Goal: Navigation & Orientation: Find specific page/section

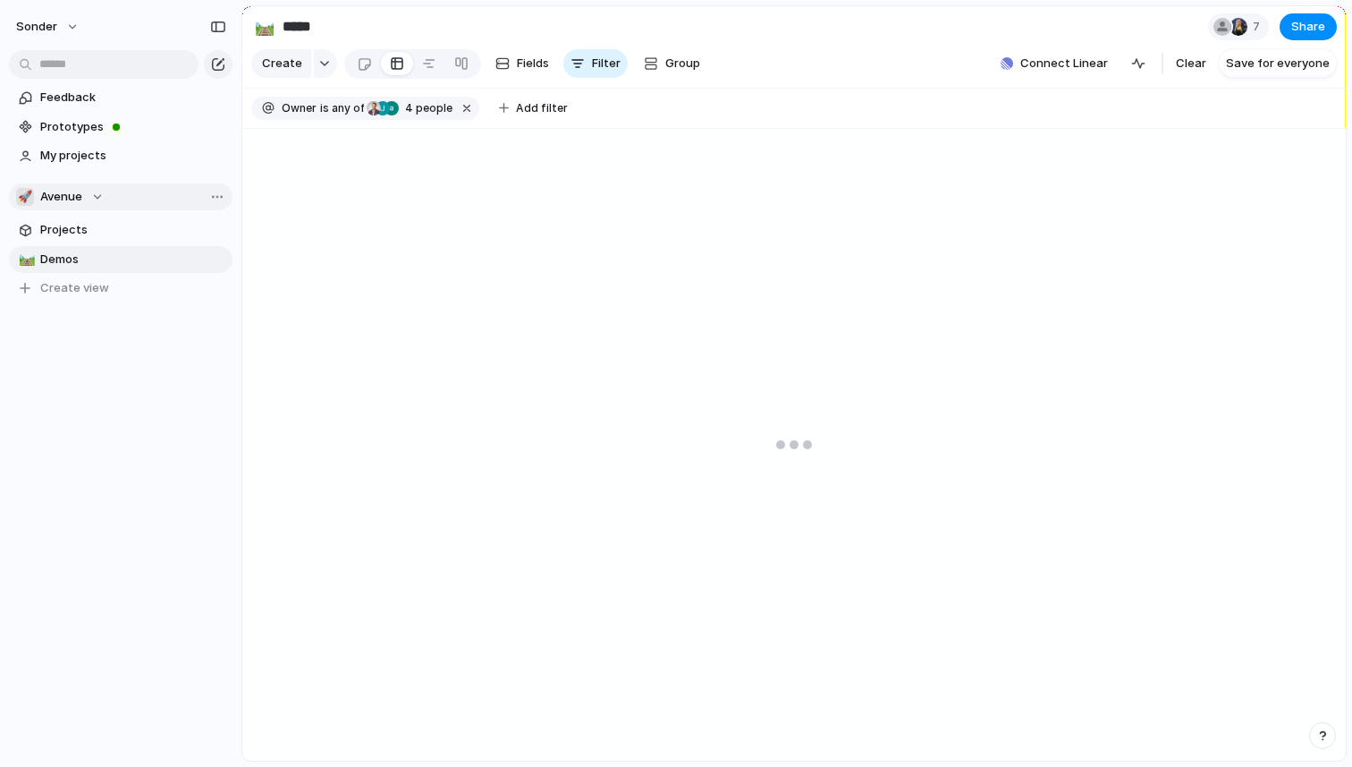
click at [89, 205] on div "🚀 Avenue" at bounding box center [60, 197] width 88 height 18
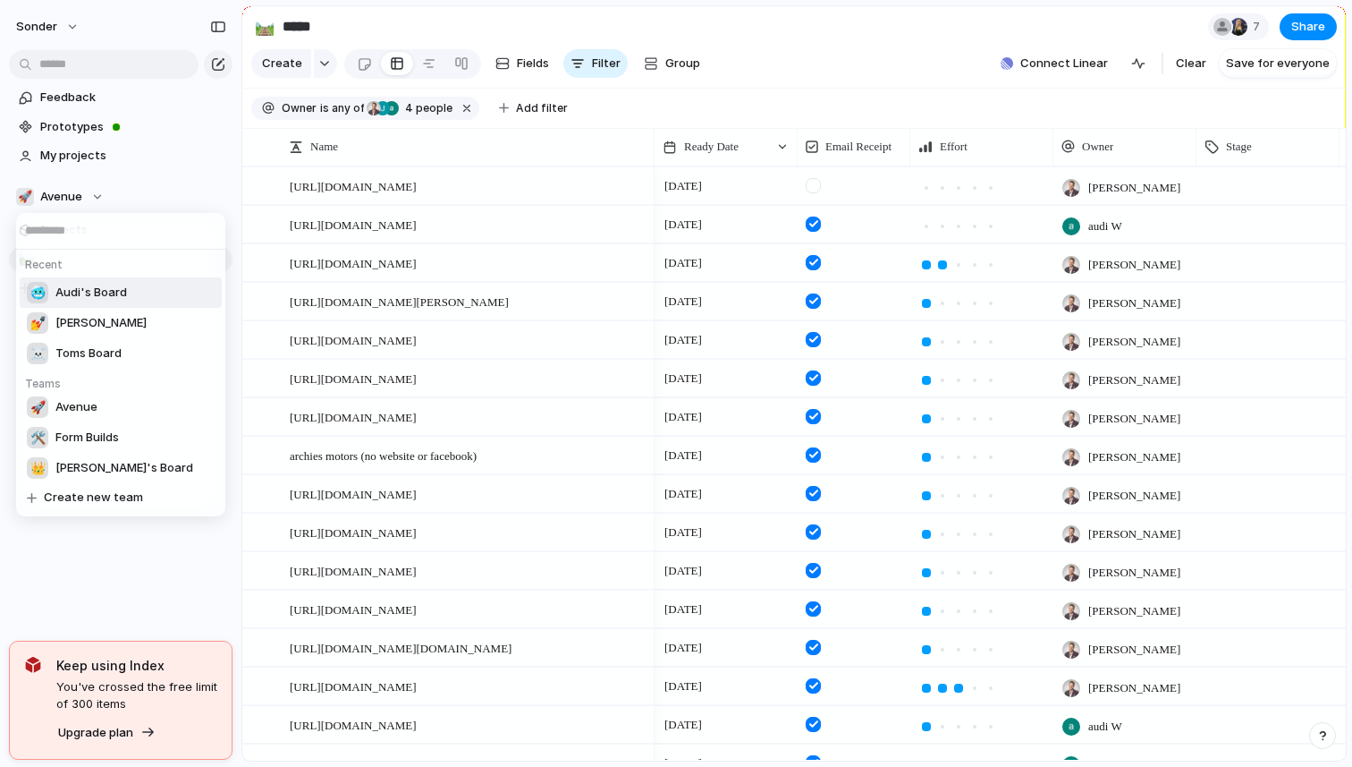
click at [79, 304] on li "🥶 Audi's Board" at bounding box center [121, 292] width 202 height 30
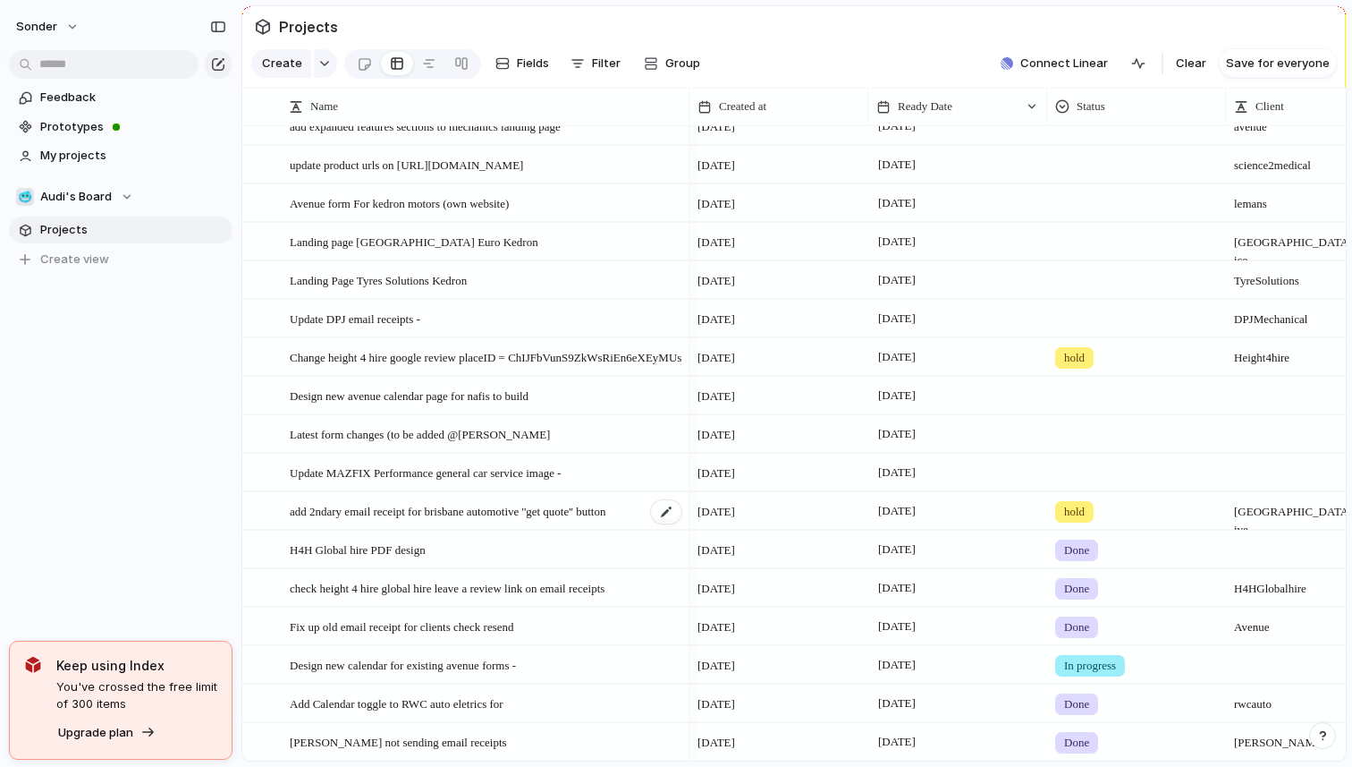
scroll to position [143, 0]
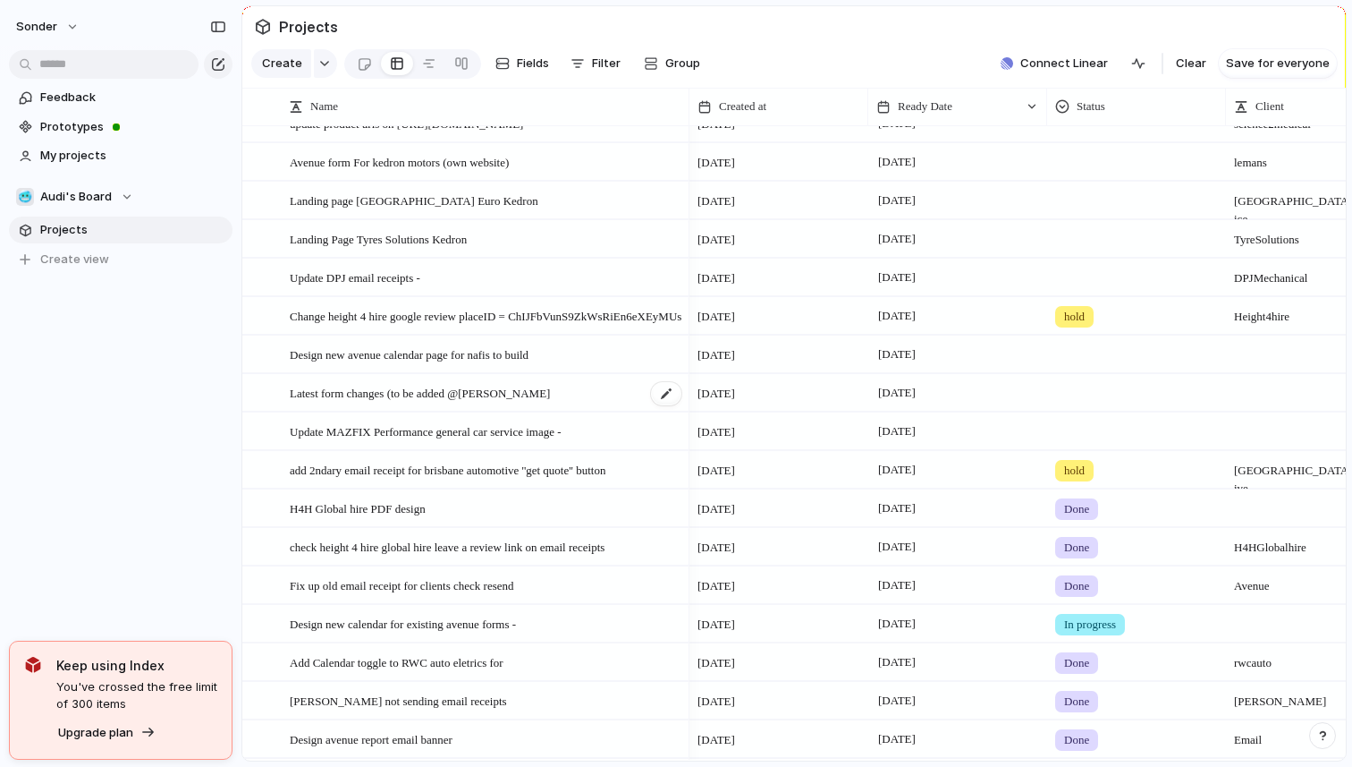
click at [388, 396] on span "Latest form changes (to be added @[PERSON_NAME]" at bounding box center [420, 392] width 260 height 21
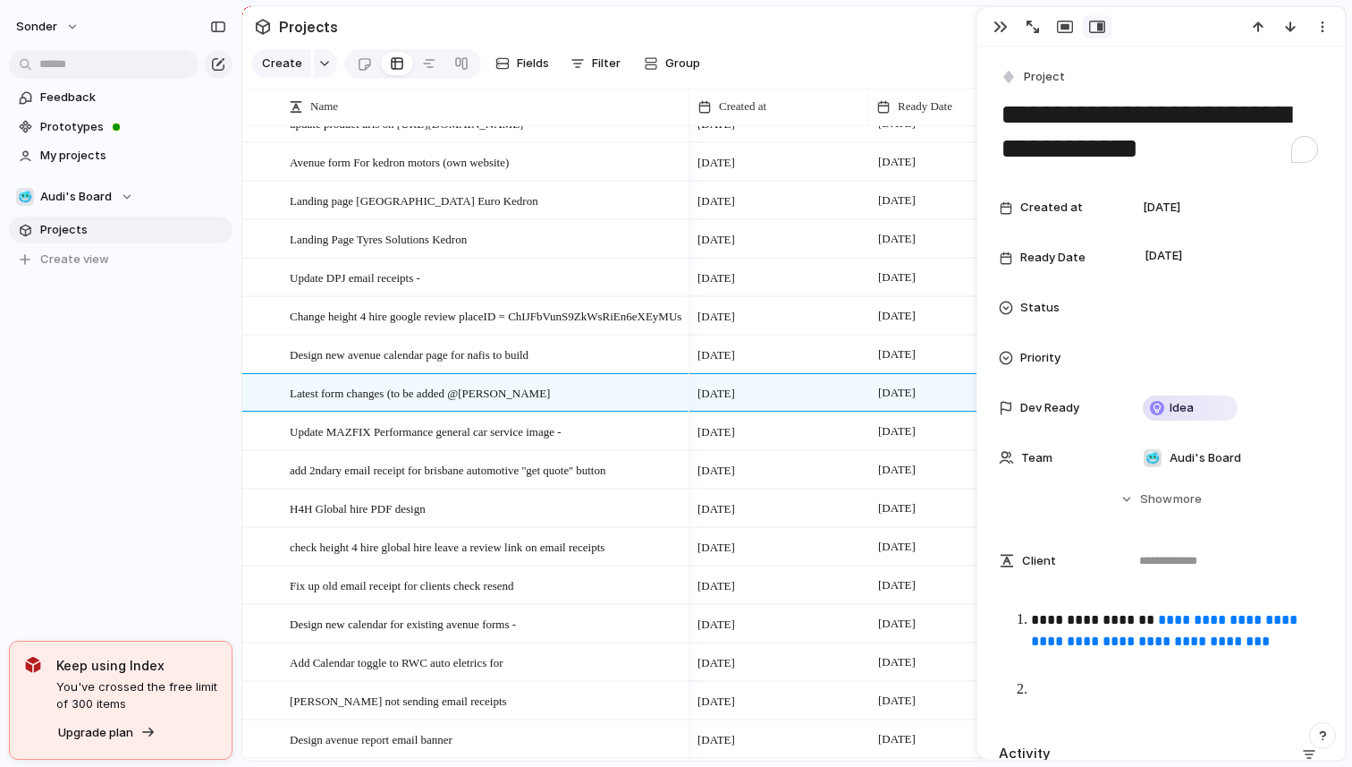
drag, startPoint x: 1137, startPoint y: 156, endPoint x: 1229, endPoint y: 161, distance: 92.3
click at [1229, 161] on textarea "**********" at bounding box center [1161, 132] width 325 height 72
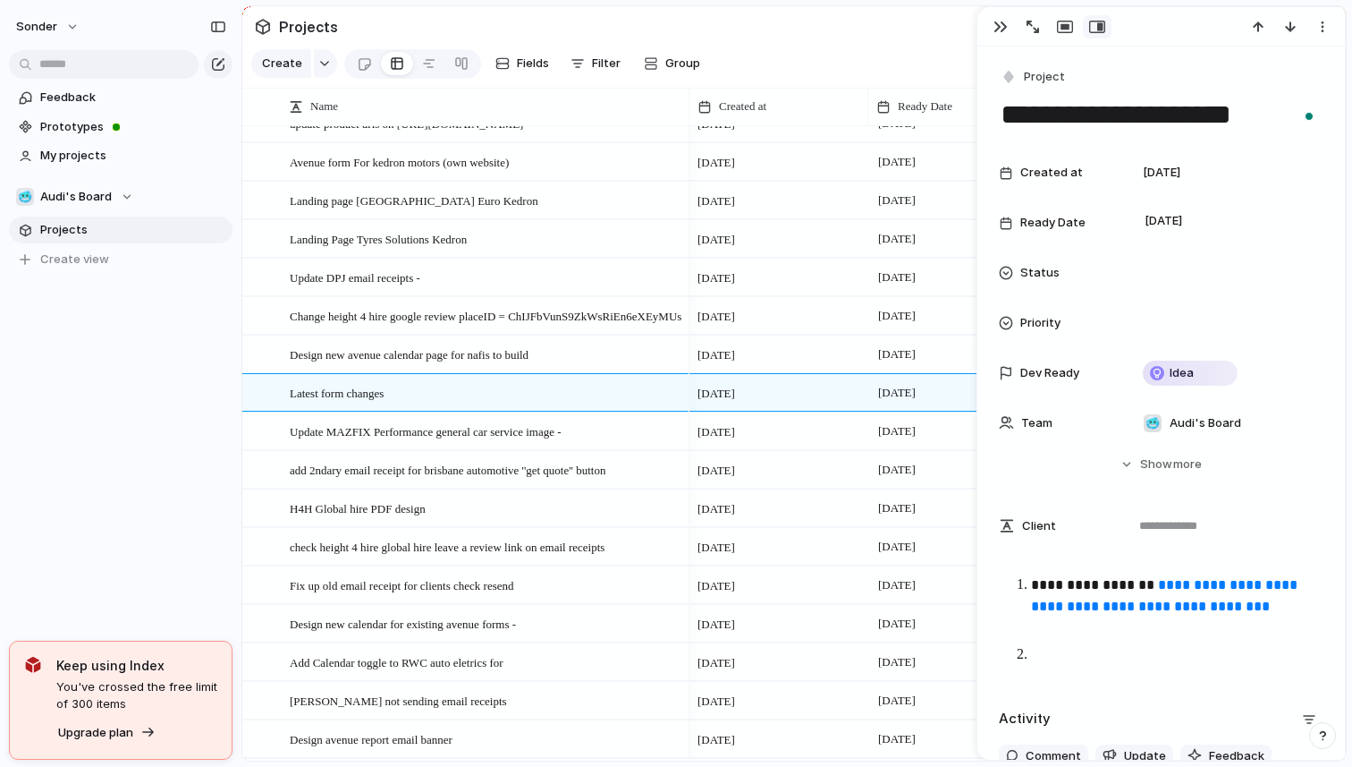
type textarea "**********"
click at [191, 398] on div "Feedback Prototypes My projects 🥶 Audi's Board Projects To pick up a draggable …" at bounding box center [120, 209] width 241 height 418
click at [998, 41] on div at bounding box center [1162, 26] width 368 height 39
click at [998, 33] on button "button" at bounding box center [1001, 26] width 29 height 23
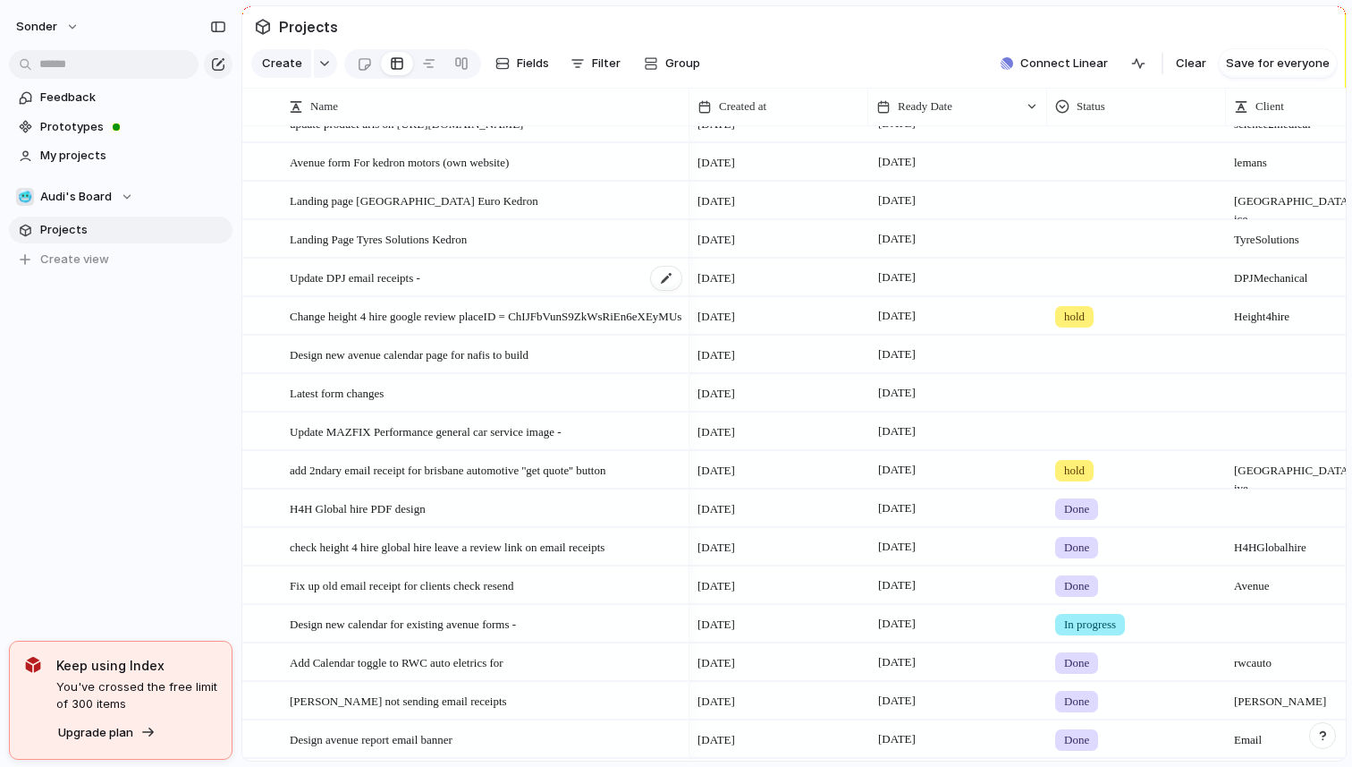
click at [476, 273] on div "Update DPJ email receipts -" at bounding box center [487, 277] width 394 height 37
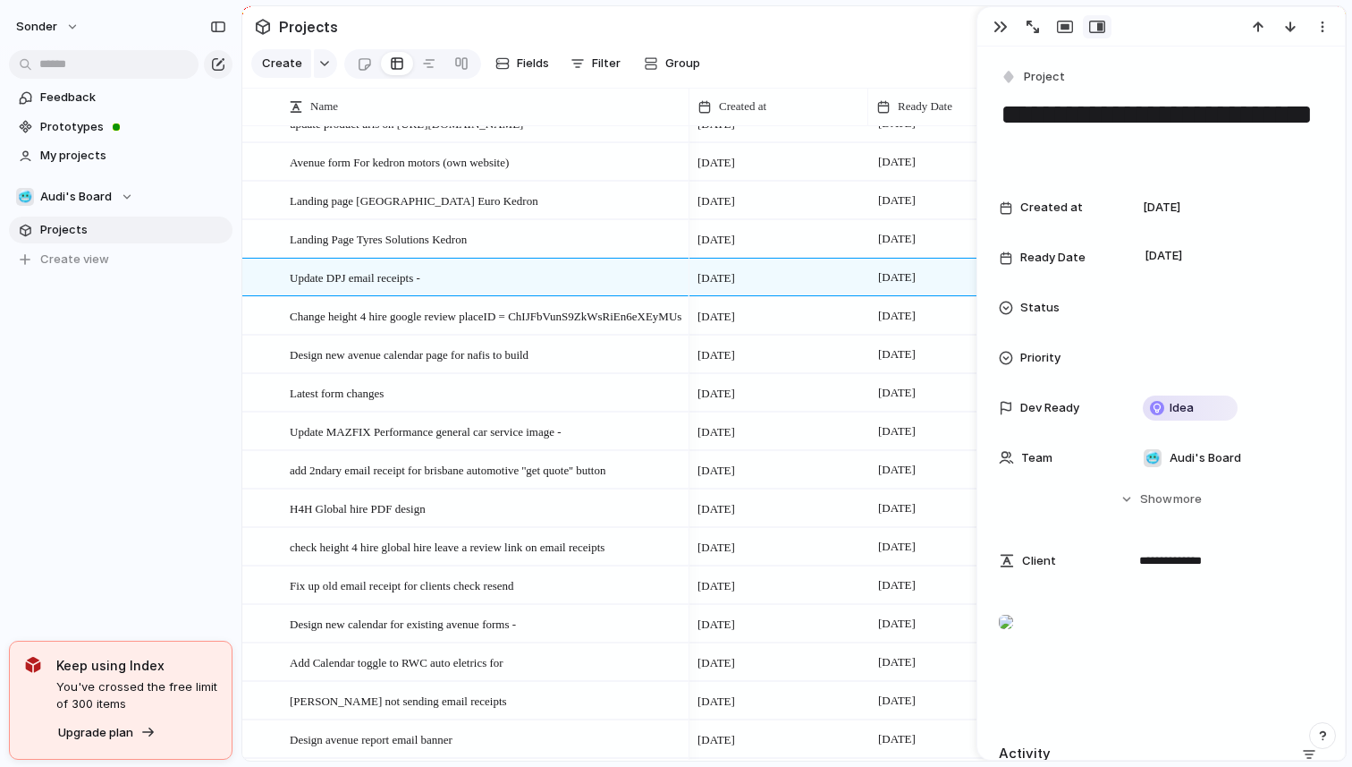
click at [656, 36] on section "Projects" at bounding box center [794, 26] width 1104 height 40
click at [108, 496] on div "sonder Feedback Prototypes My projects 🥶 Audi's Board Projects To pick up a dra…" at bounding box center [120, 383] width 241 height 767
click at [996, 24] on div "button" at bounding box center [1001, 27] width 14 height 14
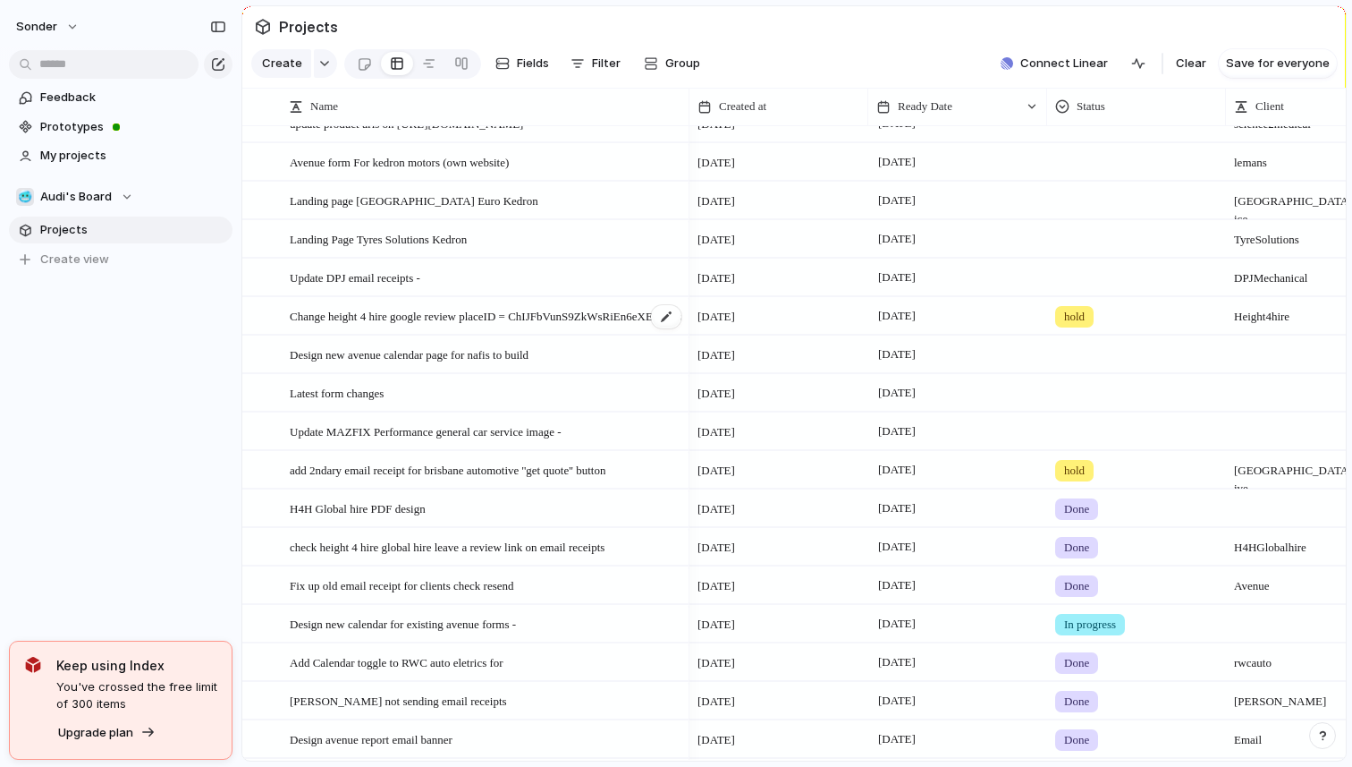
click at [559, 324] on span "Change height 4 hire google review placeID = ChIJFbVunS9ZkWsRiEn6eXEyMUs" at bounding box center [486, 315] width 392 height 21
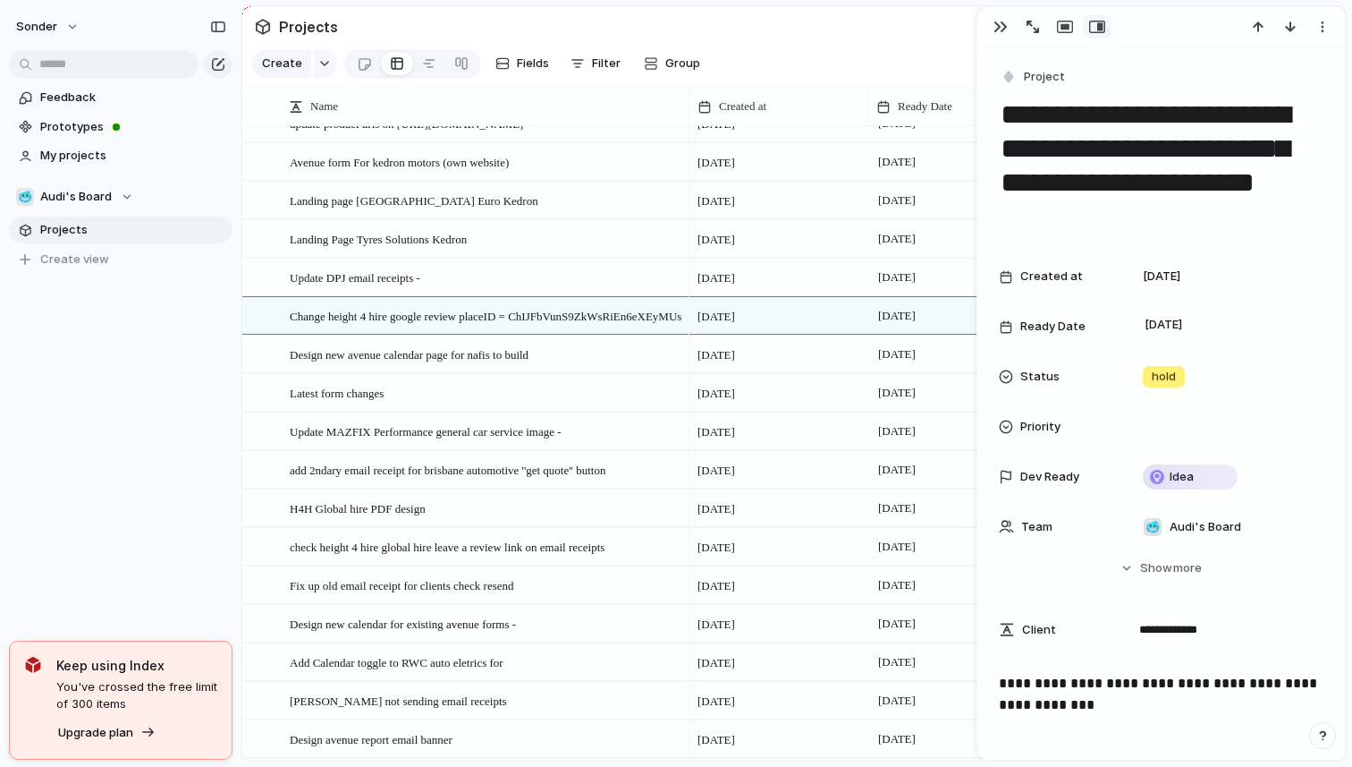
click at [727, 36] on section "Projects" at bounding box center [794, 26] width 1104 height 40
click at [733, 52] on section "Create Fields Filter Group Zoom Collapse Connect Linear Clear Save for everyone" at bounding box center [794, 67] width 1104 height 43
click at [733, 37] on section "Projects" at bounding box center [794, 26] width 1104 height 40
click at [112, 436] on div "sonder Feedback Prototypes My projects 🥶 Audi's Board Projects To pick up a dra…" at bounding box center [120, 383] width 241 height 767
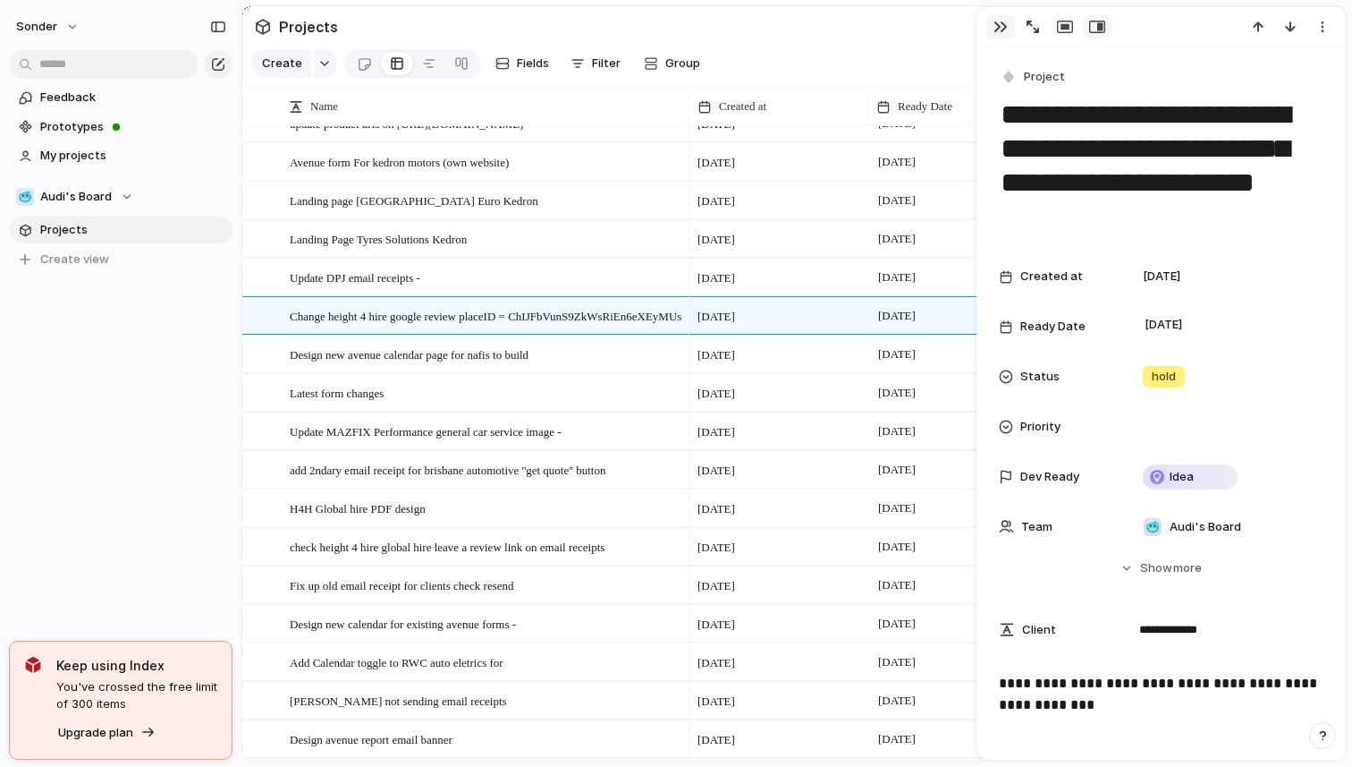
click at [1000, 38] on button "button" at bounding box center [1001, 26] width 29 height 23
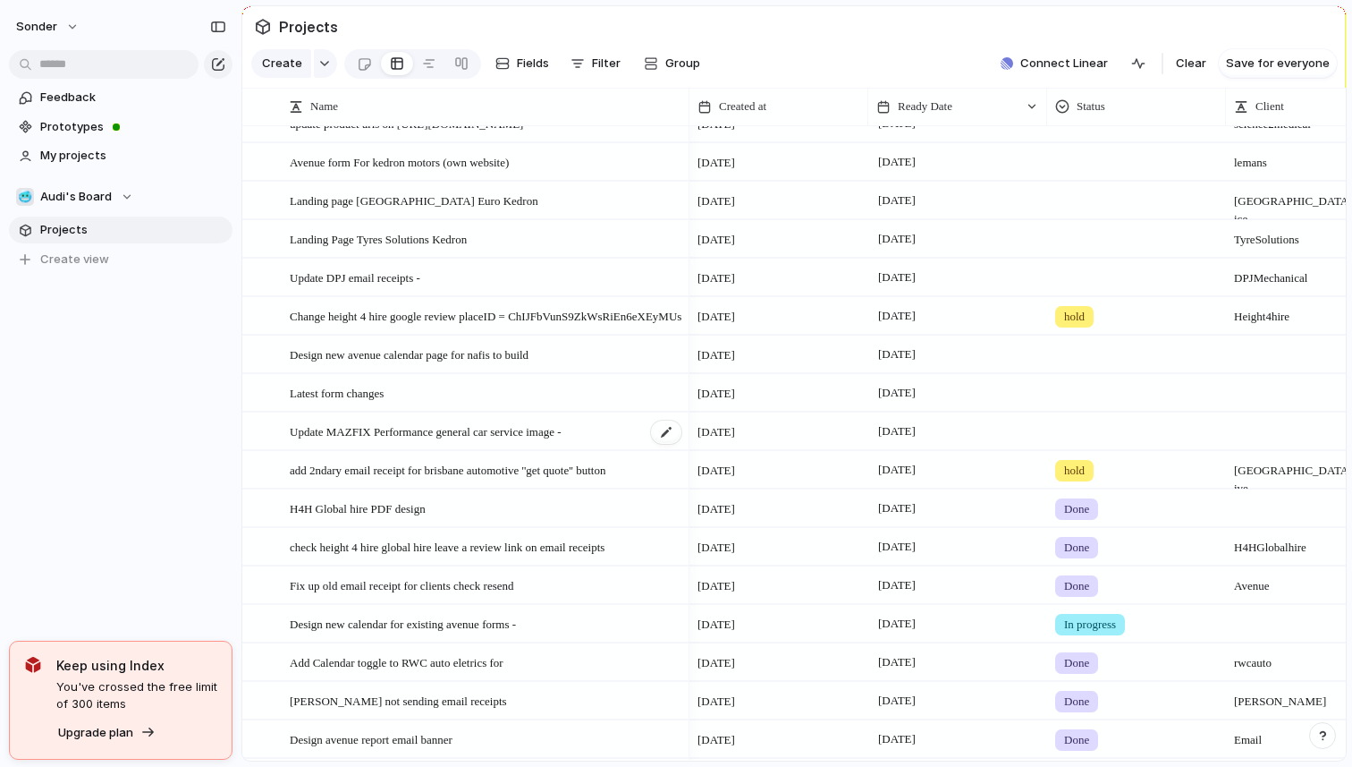
click at [486, 441] on div "Update MAZFIX Performance general car service image -" at bounding box center [487, 431] width 394 height 37
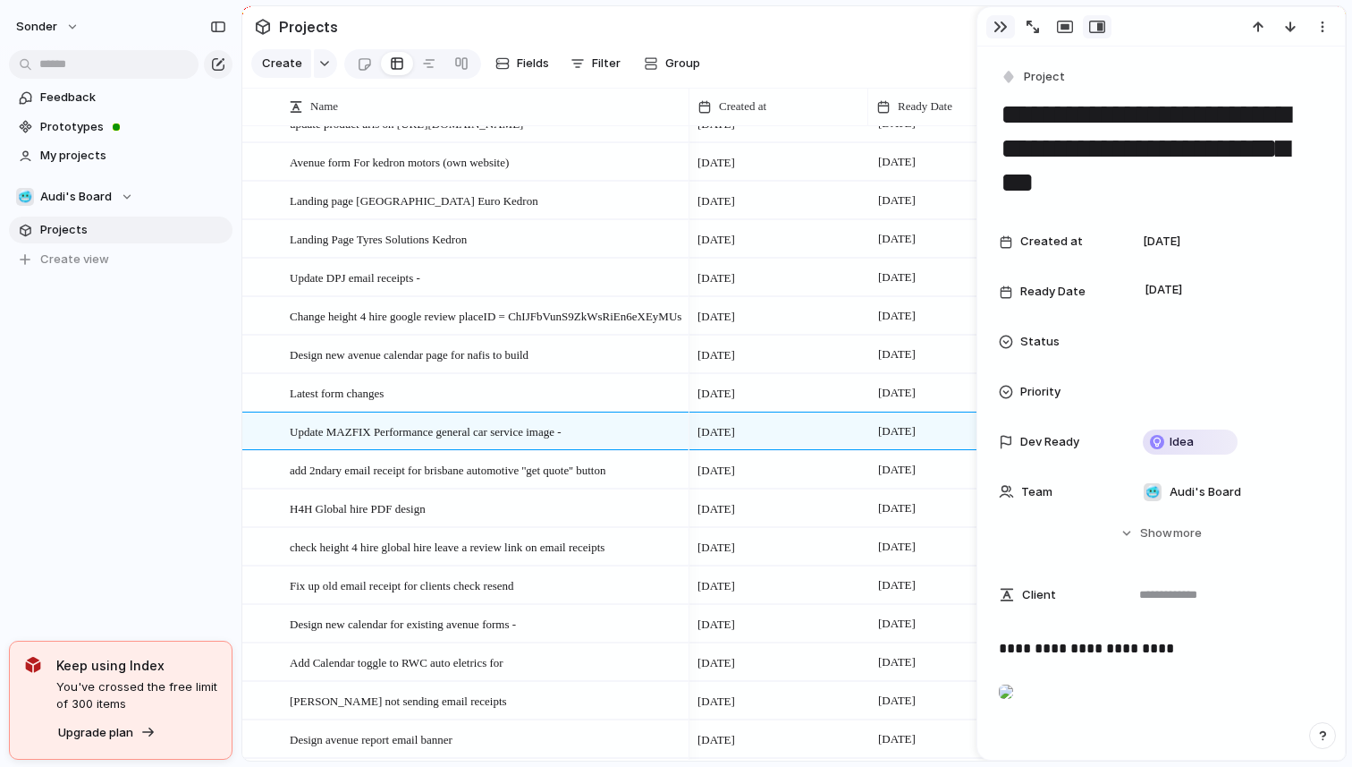
click at [1008, 36] on button "button" at bounding box center [1001, 26] width 29 height 23
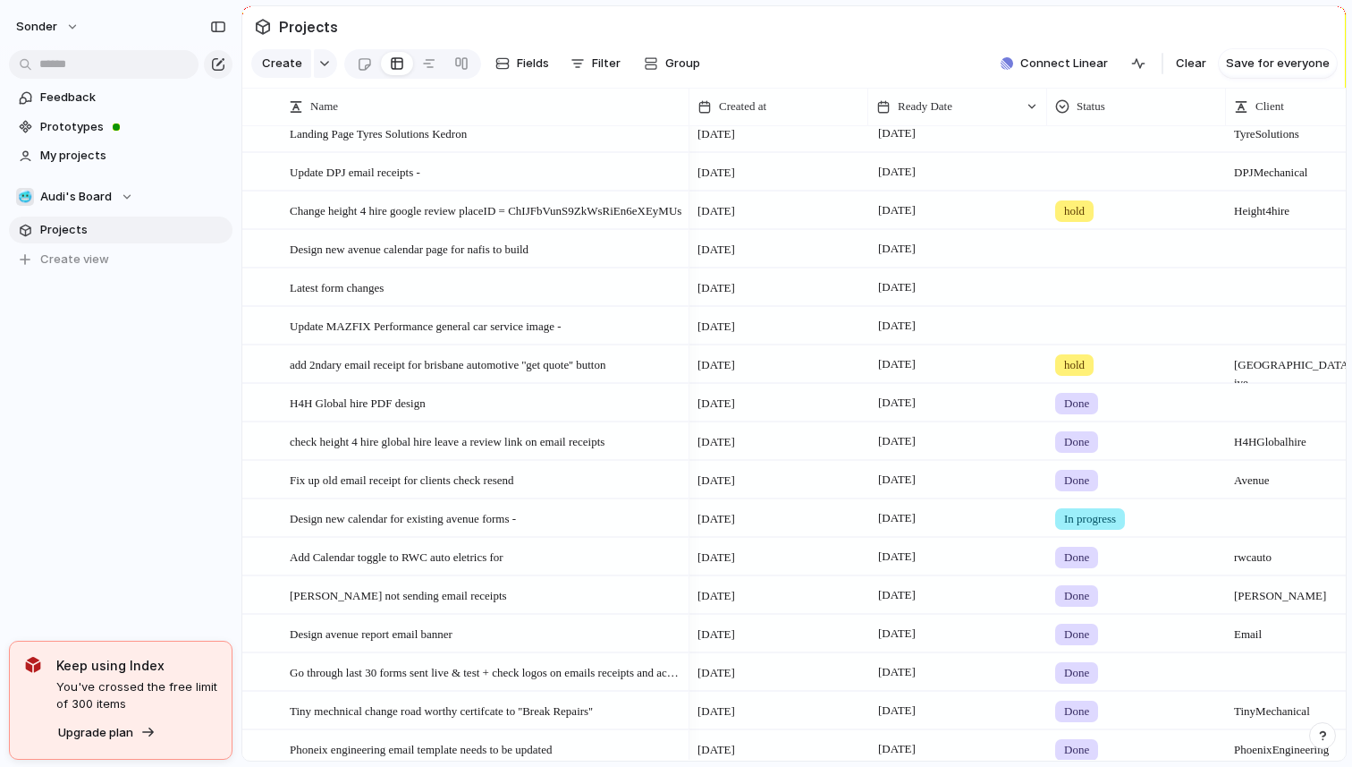
scroll to position [284, 0]
click at [373, 367] on span "add 2ndary email receipt for brisbane automotive ''get quote'' button" at bounding box center [448, 362] width 316 height 21
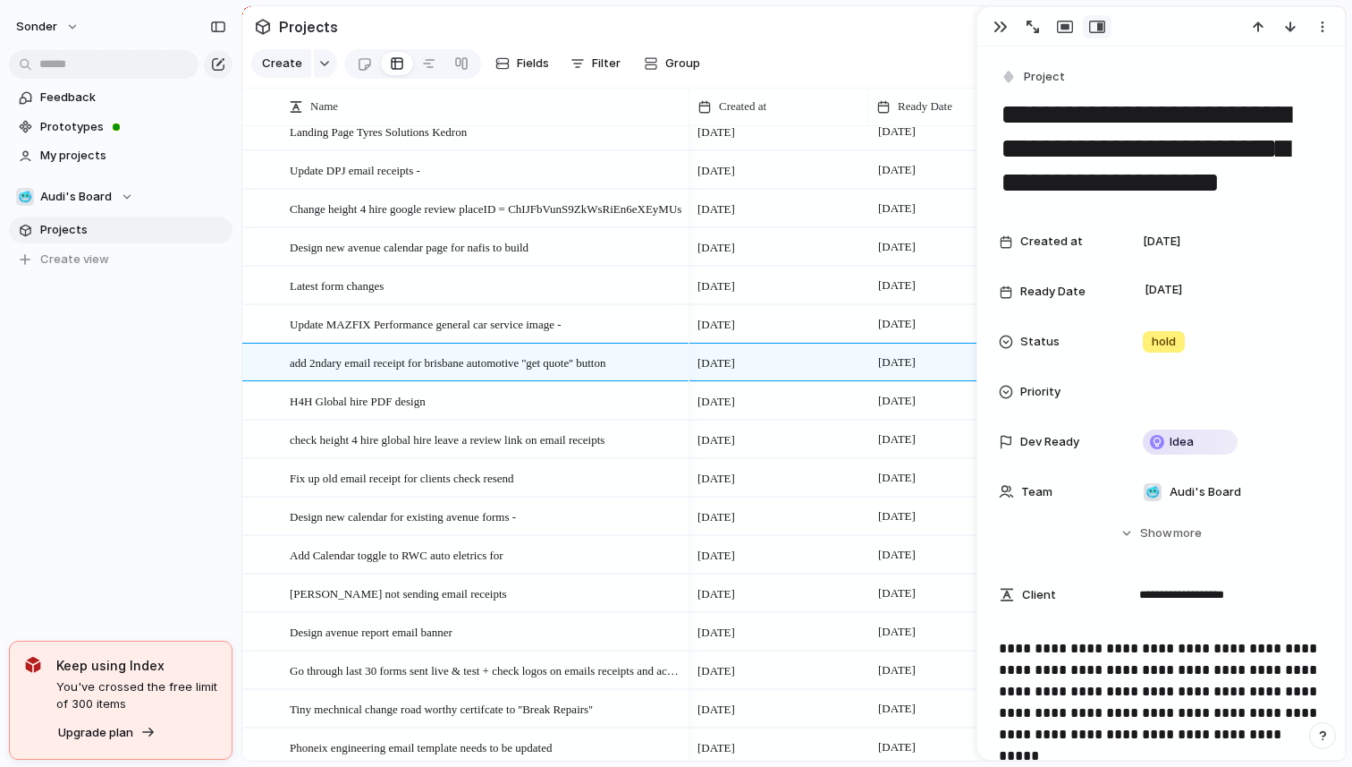
click at [831, 38] on section "Projects" at bounding box center [794, 26] width 1104 height 40
click at [988, 31] on button "button" at bounding box center [1001, 26] width 29 height 23
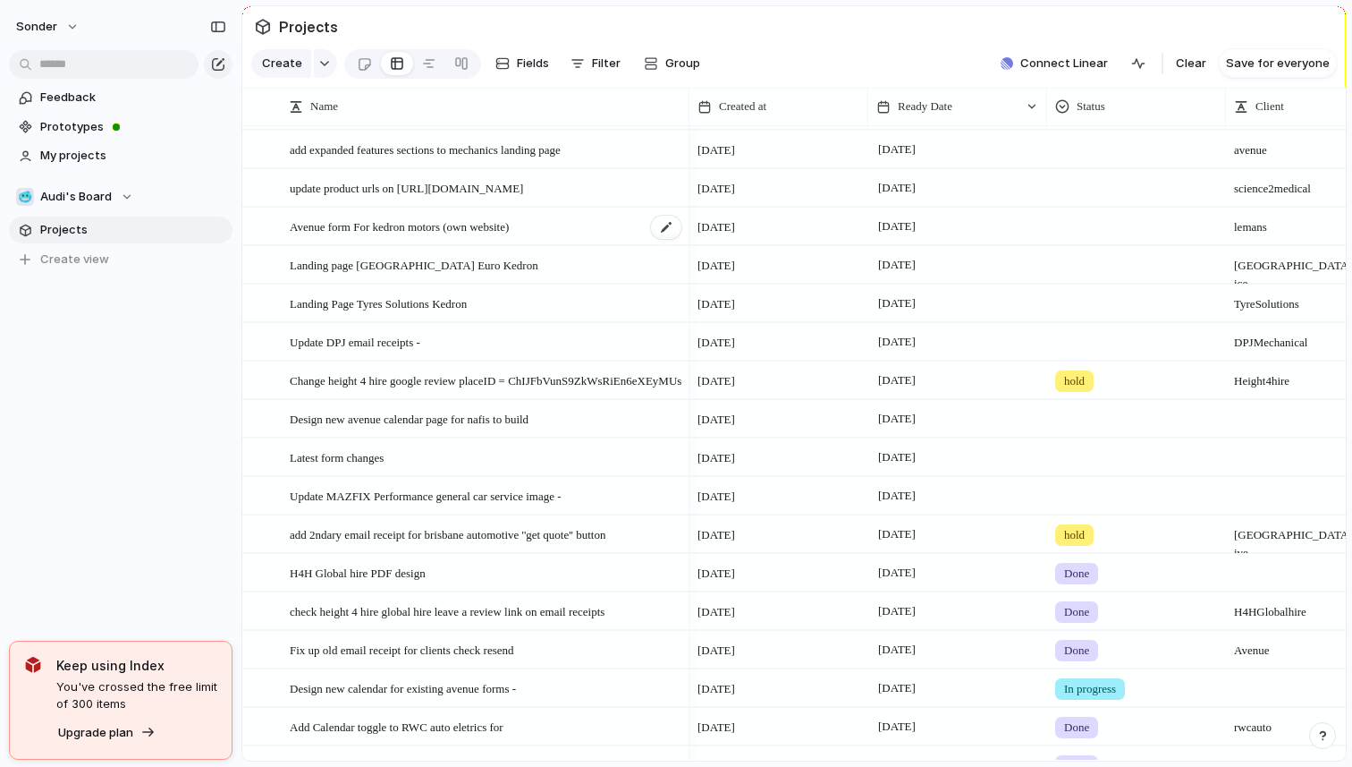
scroll to position [122, 0]
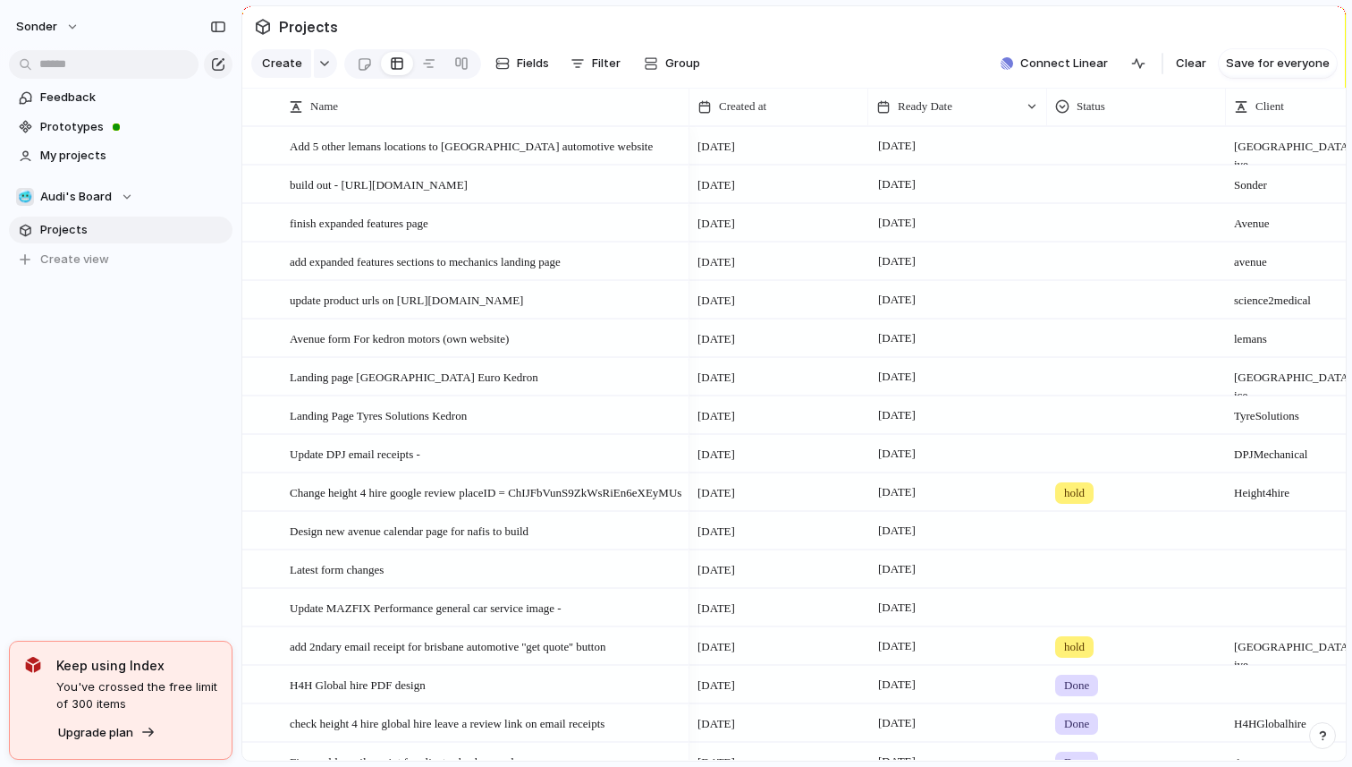
click at [72, 448] on div "sonder Feedback Prototypes My projects 🥶 Audi's Board Projects To pick up a dra…" at bounding box center [120, 383] width 241 height 767
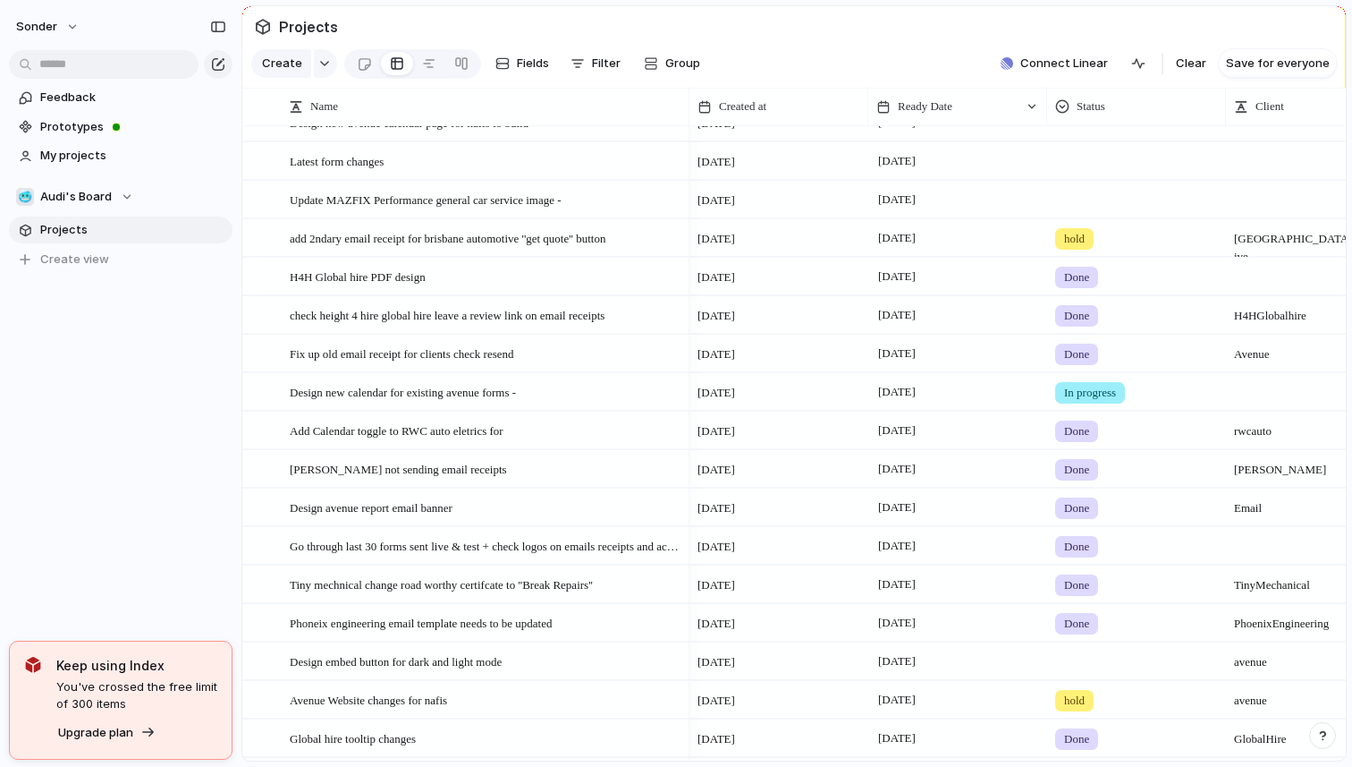
scroll to position [426, 0]
